Goal: Transaction & Acquisition: Purchase product/service

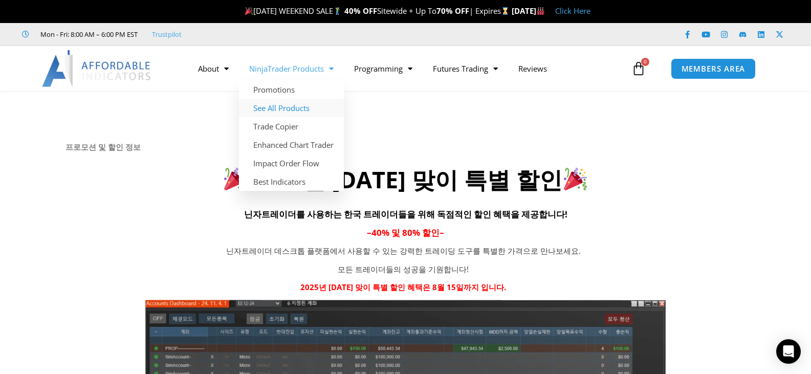
click at [297, 109] on link "See All Products" at bounding box center [291, 108] width 105 height 18
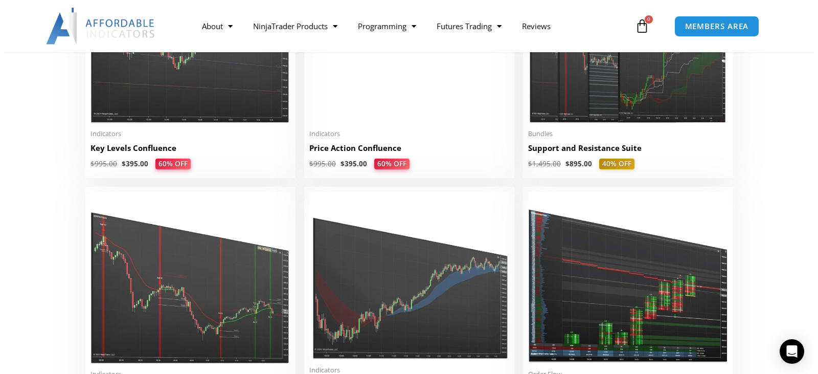
scroll to position [1330, 0]
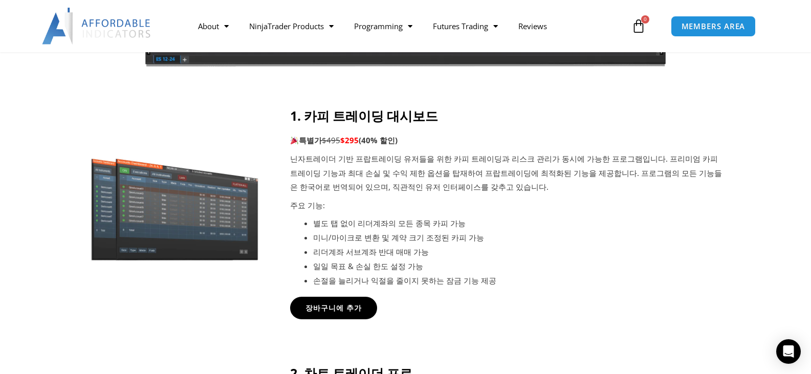
scroll to position [409, 0]
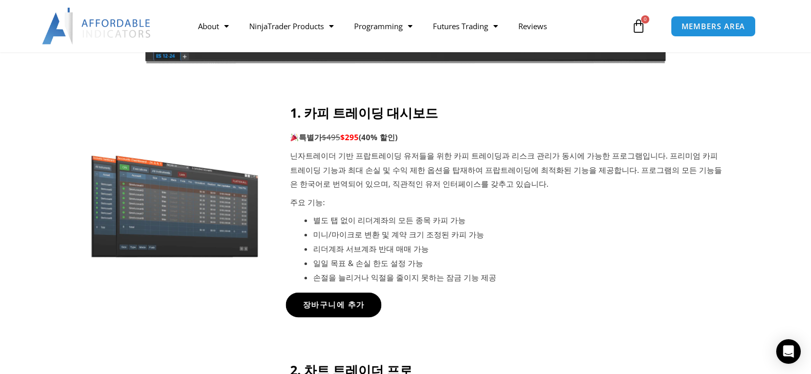
click at [345, 301] on span "장바구니에 추가" at bounding box center [333, 305] width 62 height 8
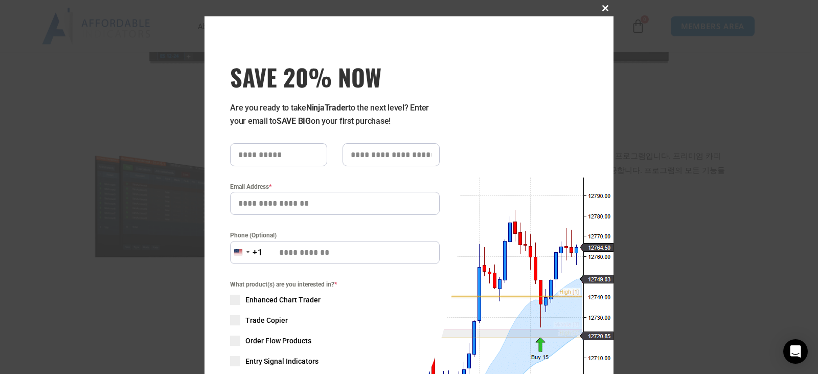
click at [601, 11] on span at bounding box center [605, 8] width 16 height 6
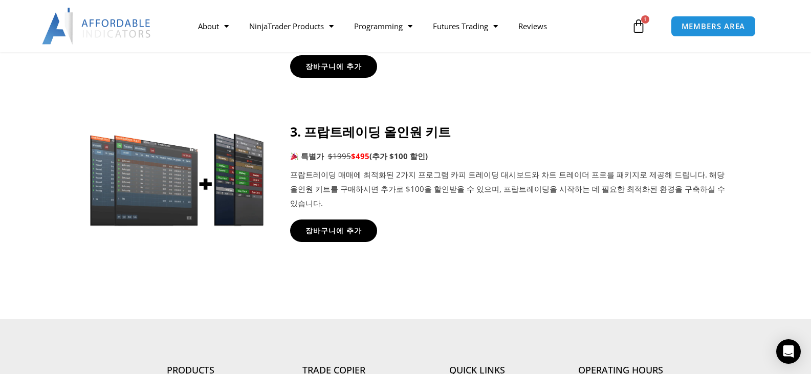
scroll to position [869, 0]
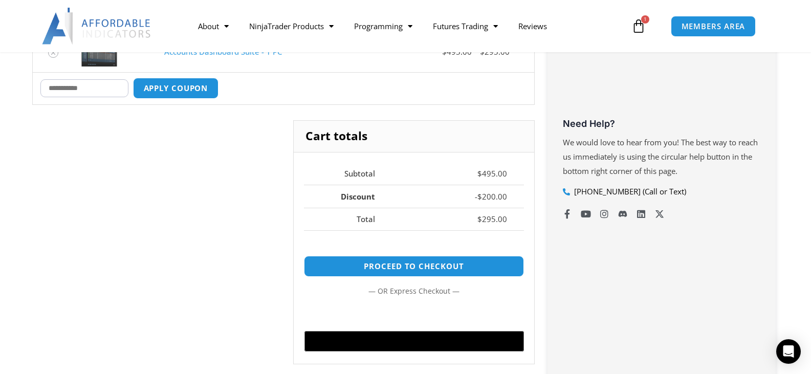
scroll to position [409, 0]
